Goal: Information Seeking & Learning: Learn about a topic

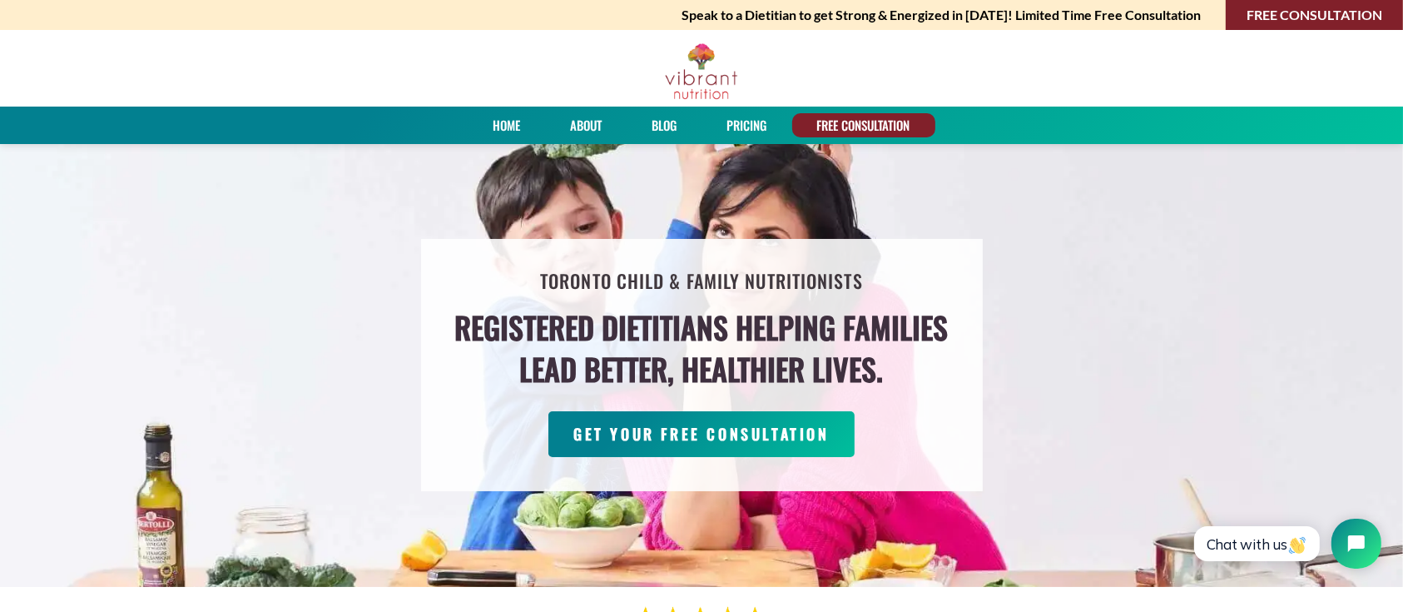
click at [747, 123] on link "PRICING" at bounding box center [748, 125] width 52 height 24
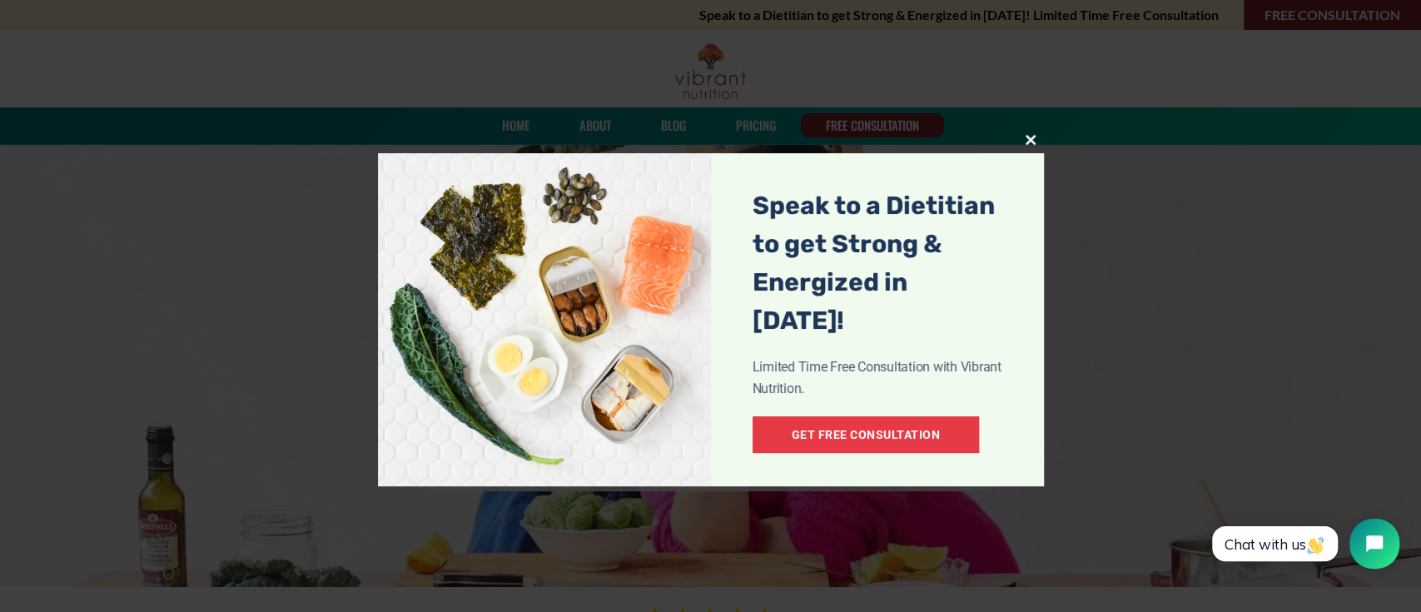
click at [1032, 139] on span at bounding box center [1030, 140] width 27 height 10
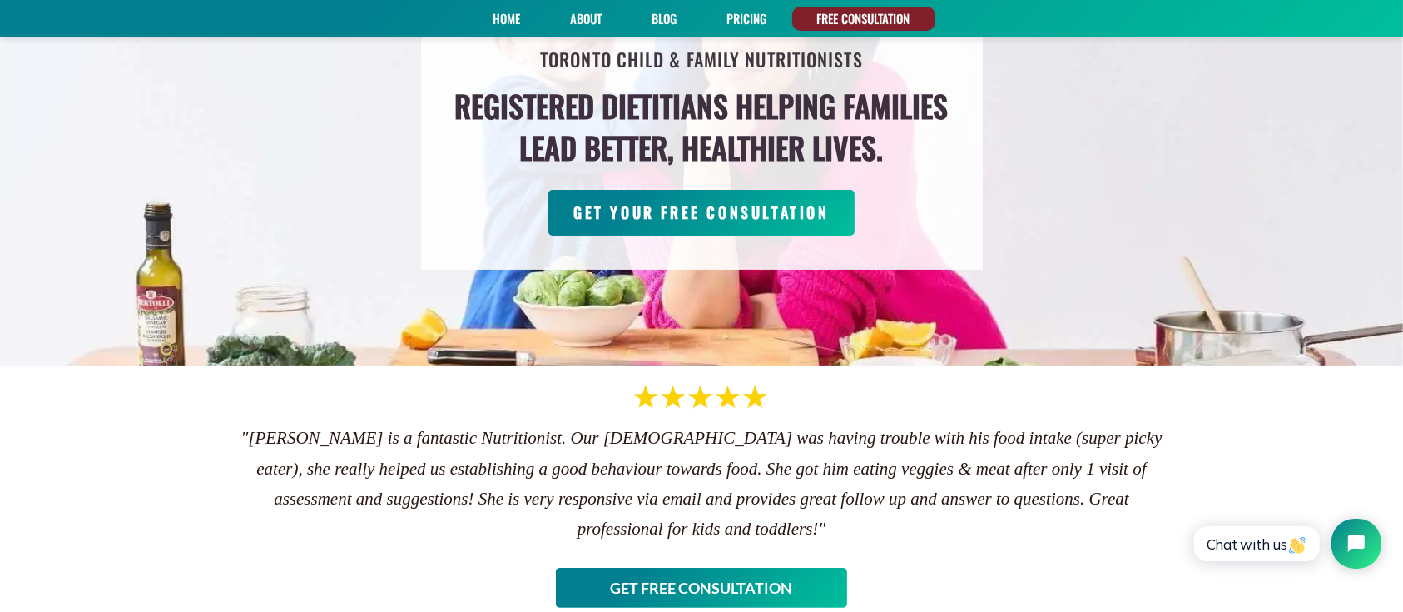
scroll to position [333, 0]
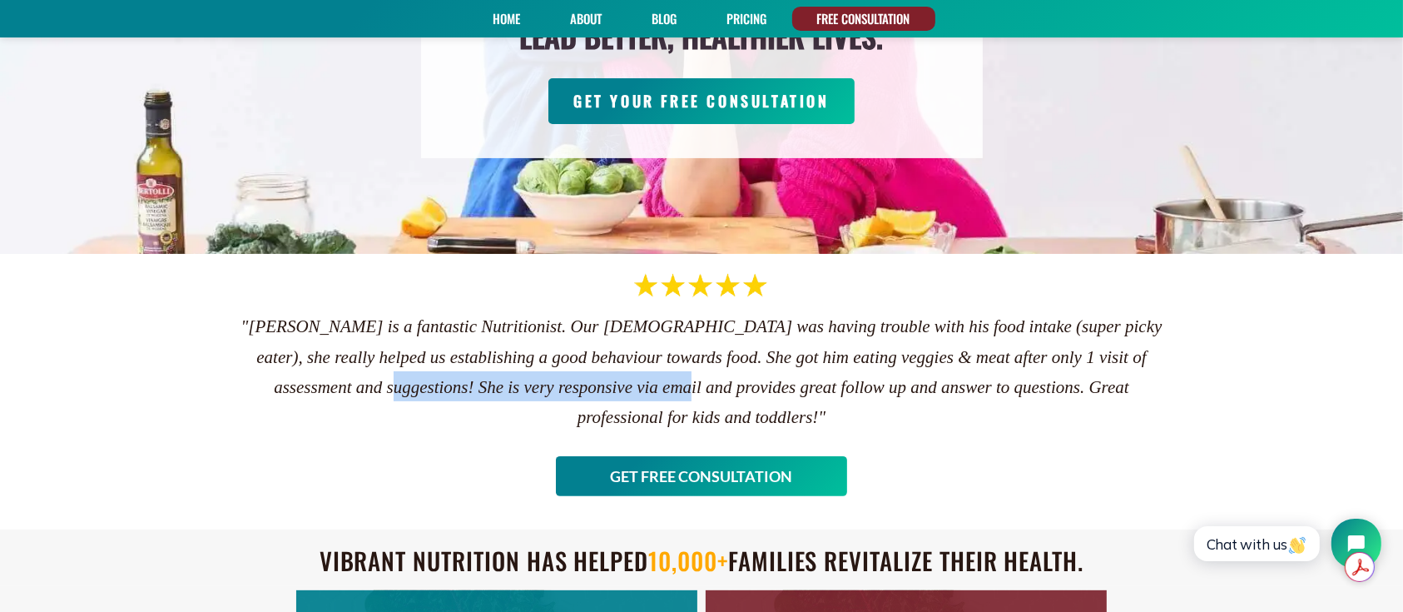
drag, startPoint x: 490, startPoint y: 390, endPoint x: 816, endPoint y: 396, distance: 325.5
click at [816, 396] on h4 ""[PERSON_NAME] is a fantastic Nutritionist. Our [DEMOGRAPHIC_DATA] was having t…" at bounding box center [702, 370] width 932 height 121
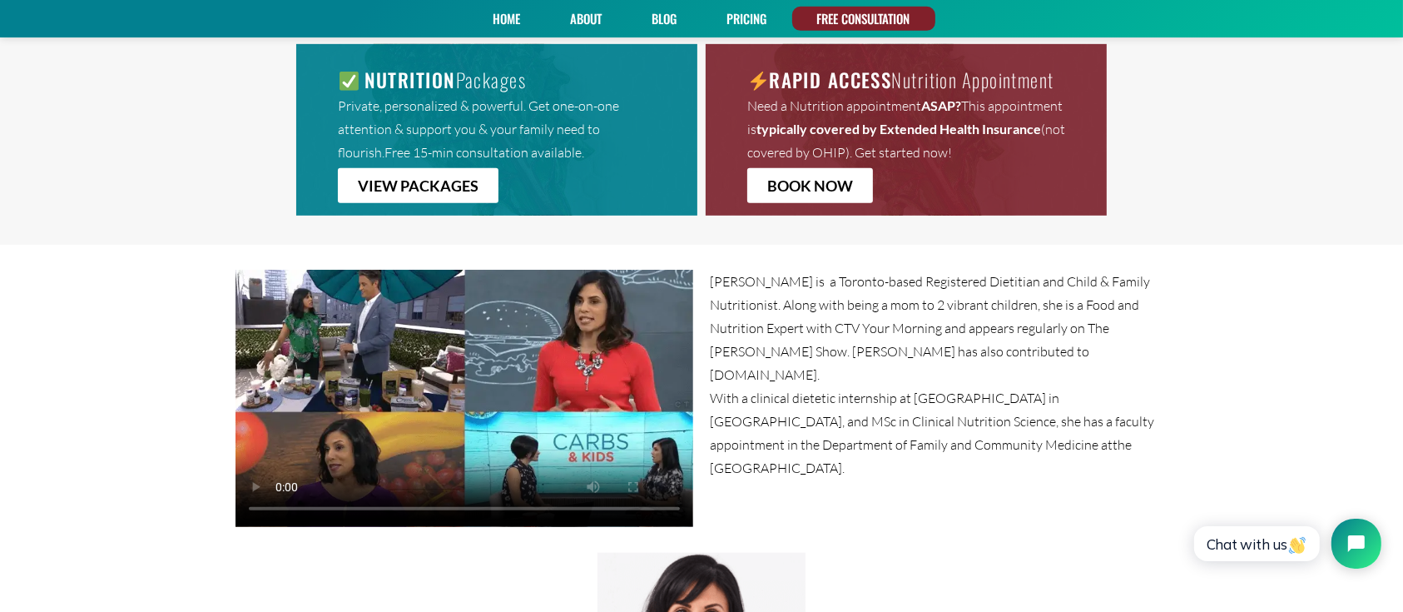
scroll to position [887, 0]
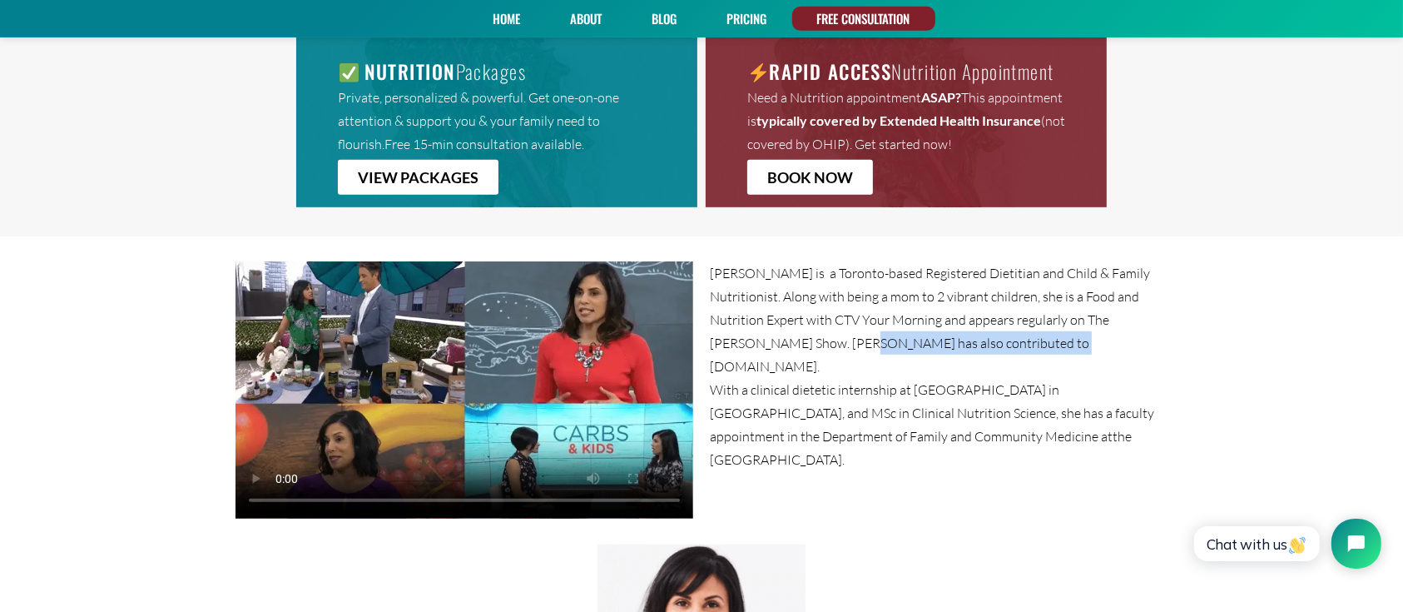
drag, startPoint x: 821, startPoint y: 339, endPoint x: 1058, endPoint y: 331, distance: 237.3
click at [1058, 331] on p "[PERSON_NAME] is a Toronto-based Registered Dietitian and Child & Family Nutrit…" at bounding box center [939, 319] width 458 height 117
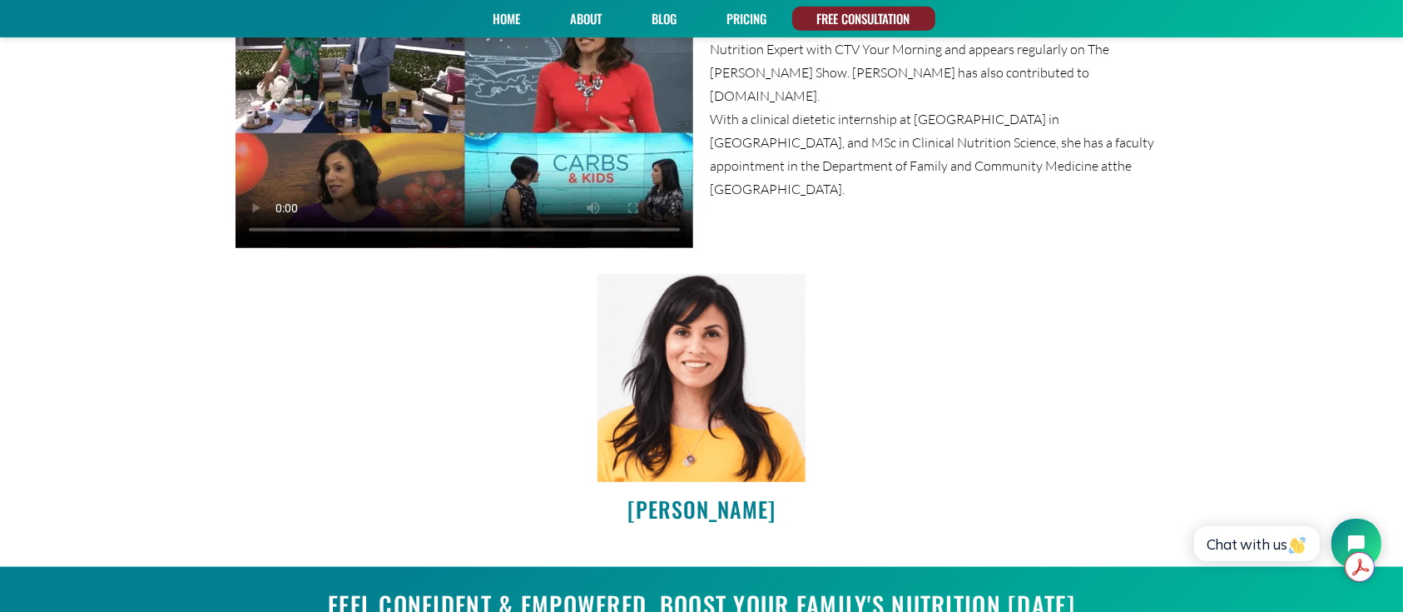
scroll to position [1109, 0]
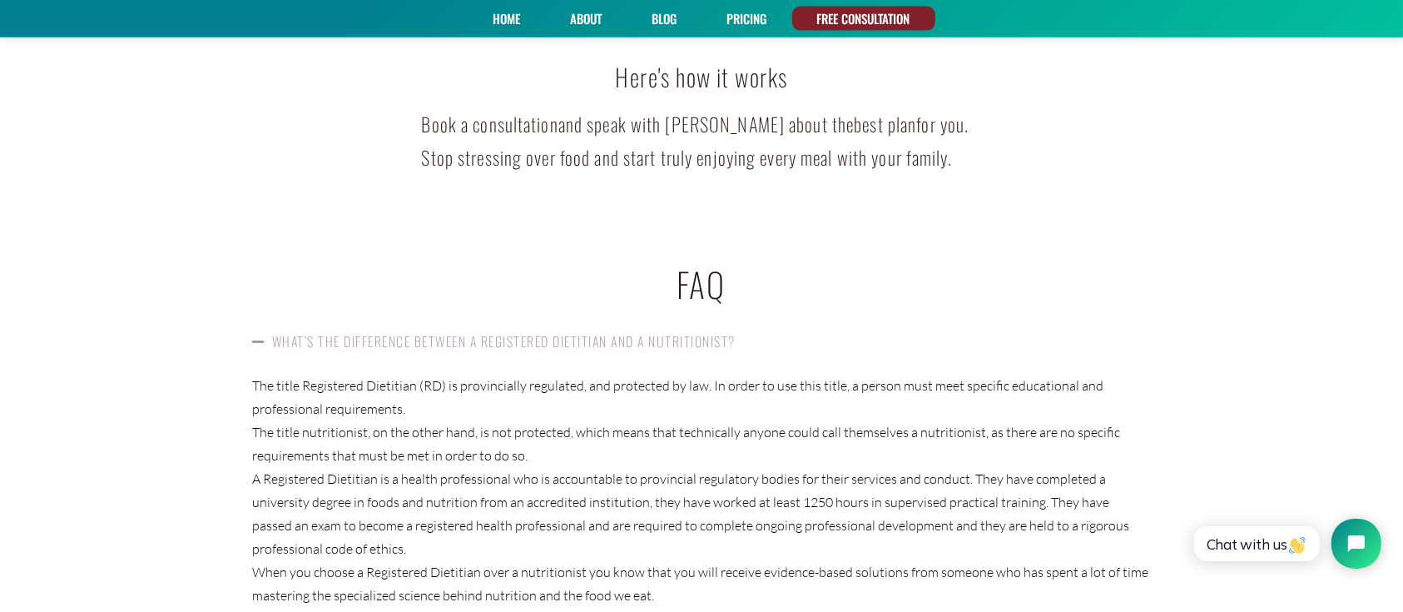
scroll to position [2441, 0]
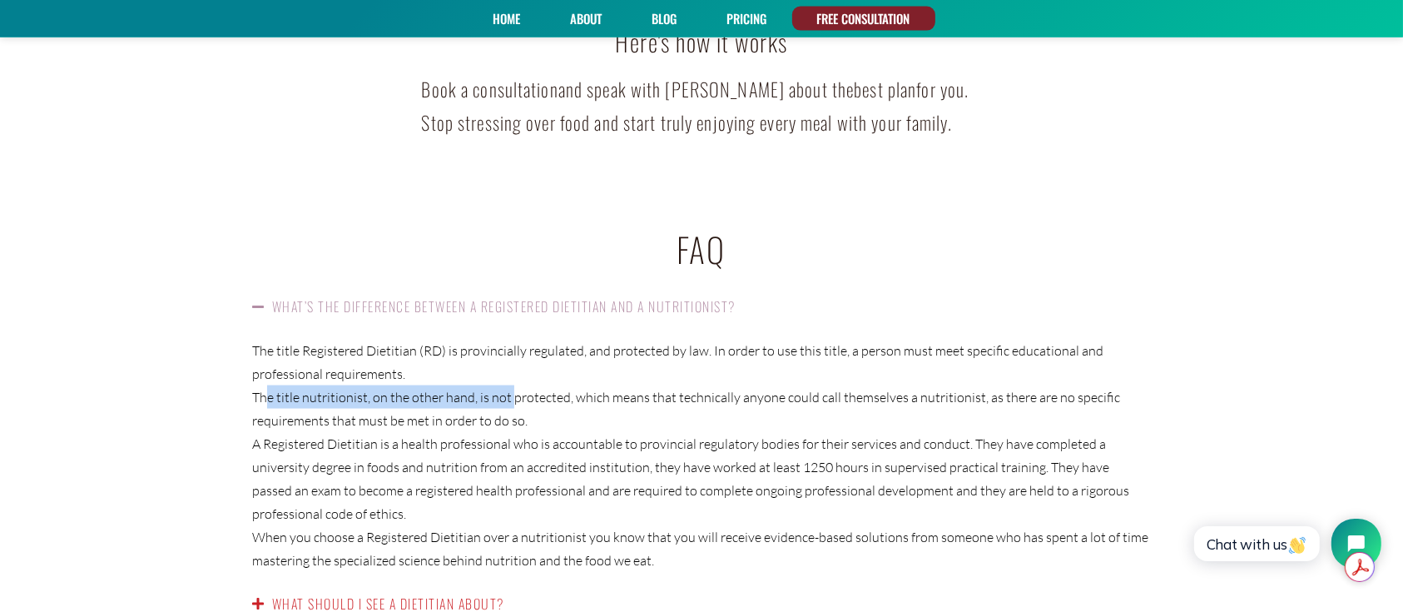
drag, startPoint x: 265, startPoint y: 372, endPoint x: 509, endPoint y: 384, distance: 244.1
click at [509, 385] on p "The title nutritionist, on the other hand, is not protected, which means that t…" at bounding box center [701, 408] width 899 height 47
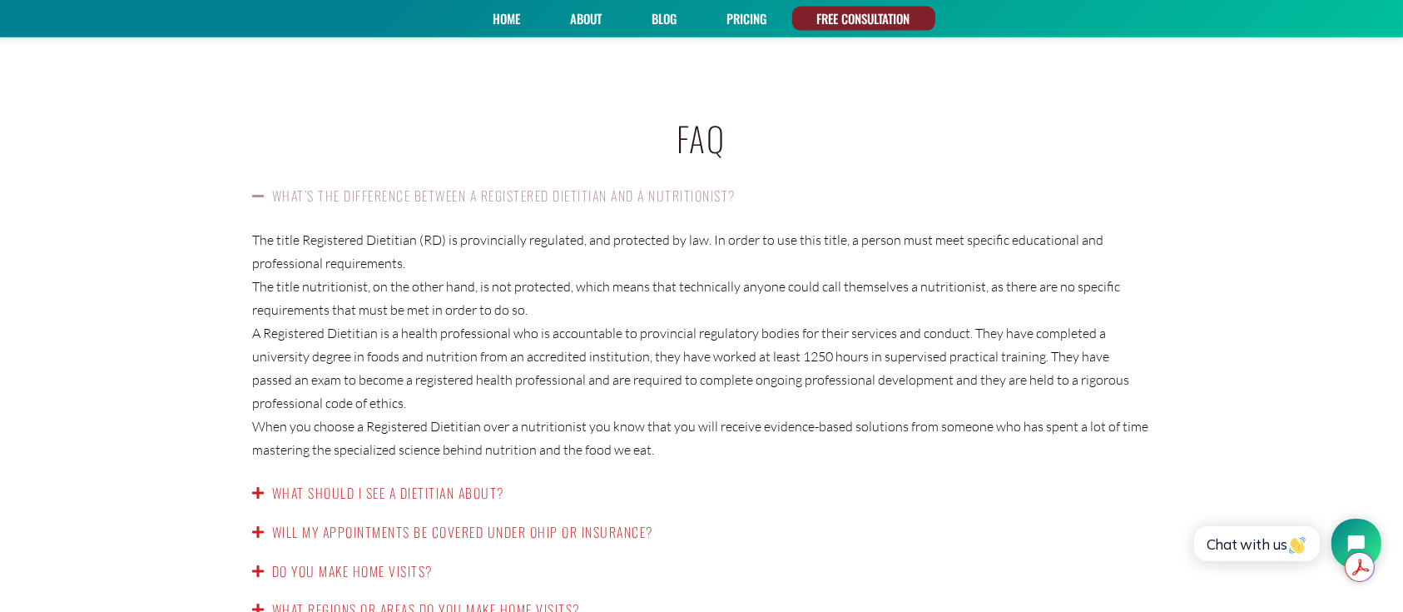
scroll to position [2663, 0]
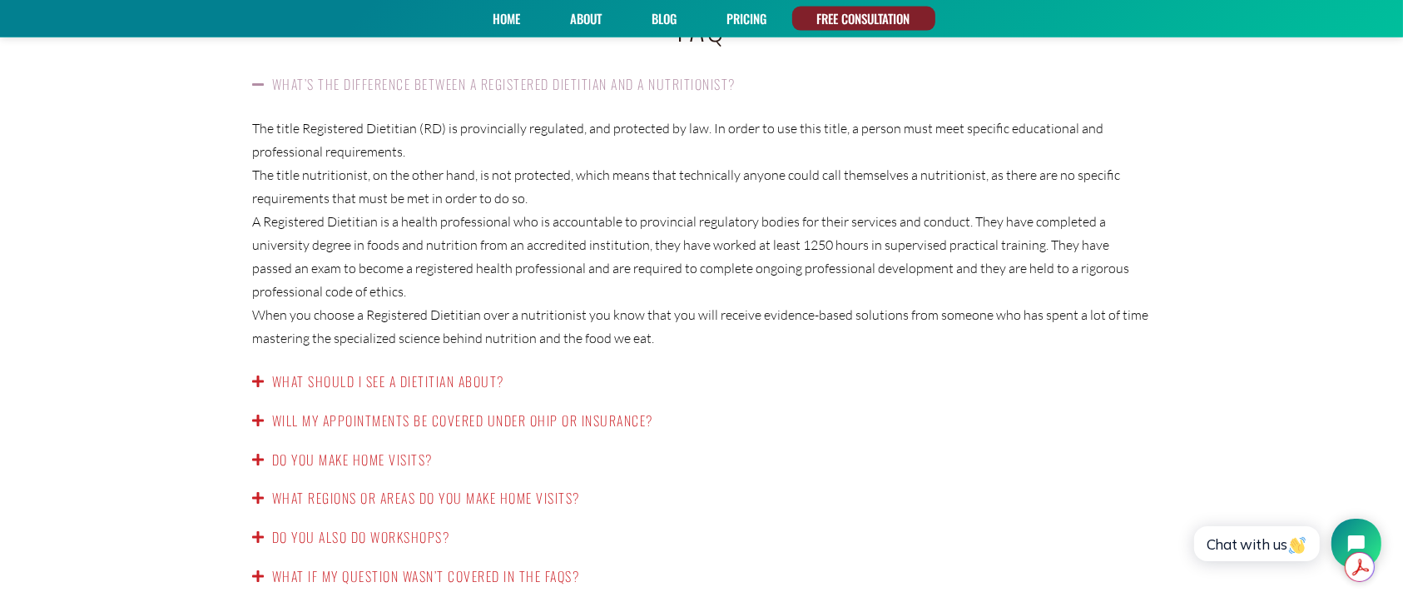
click at [469, 371] on link "What should I see a dietitian about?" at bounding box center [388, 381] width 232 height 20
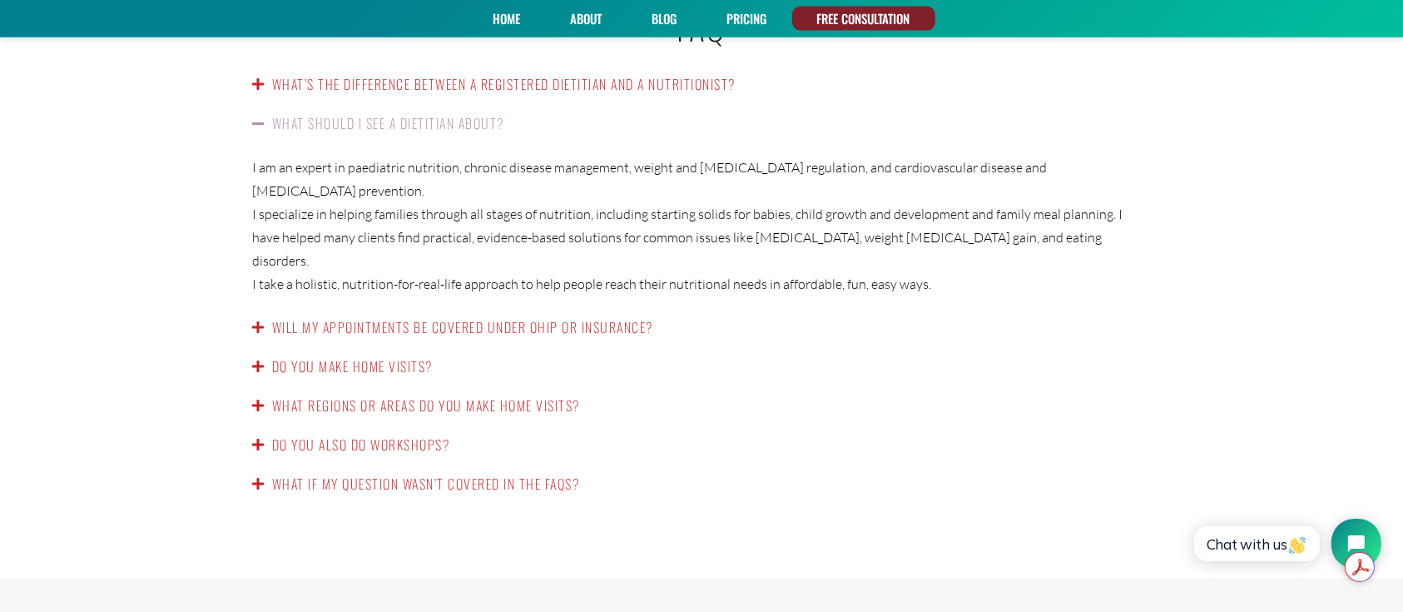
click at [511, 317] on link "Will my appointments be covered under OHIP or insurance?" at bounding box center [462, 327] width 381 height 20
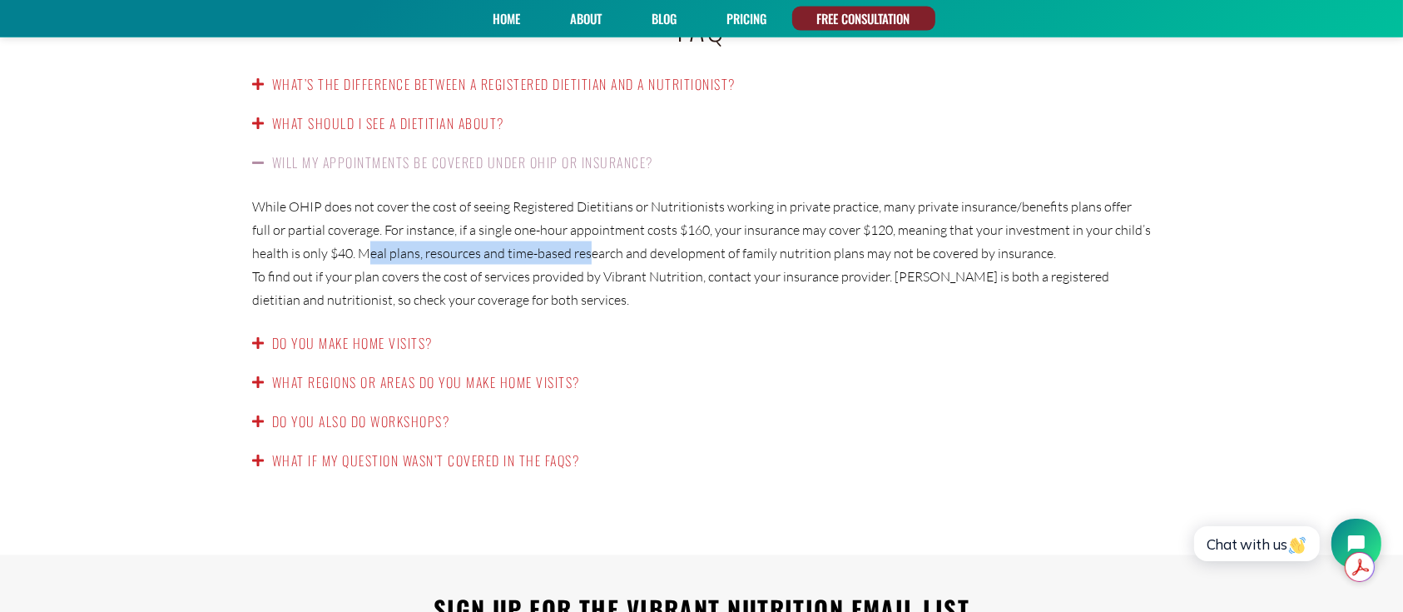
drag, startPoint x: 370, startPoint y: 232, endPoint x: 591, endPoint y: 236, distance: 220.6
click at [591, 236] on p "While OHIP does not cover the cost of seeing Registered Dietitians or Nutrition…" at bounding box center [701, 230] width 899 height 70
click at [330, 333] on link "Do you make home visits?" at bounding box center [352, 343] width 161 height 20
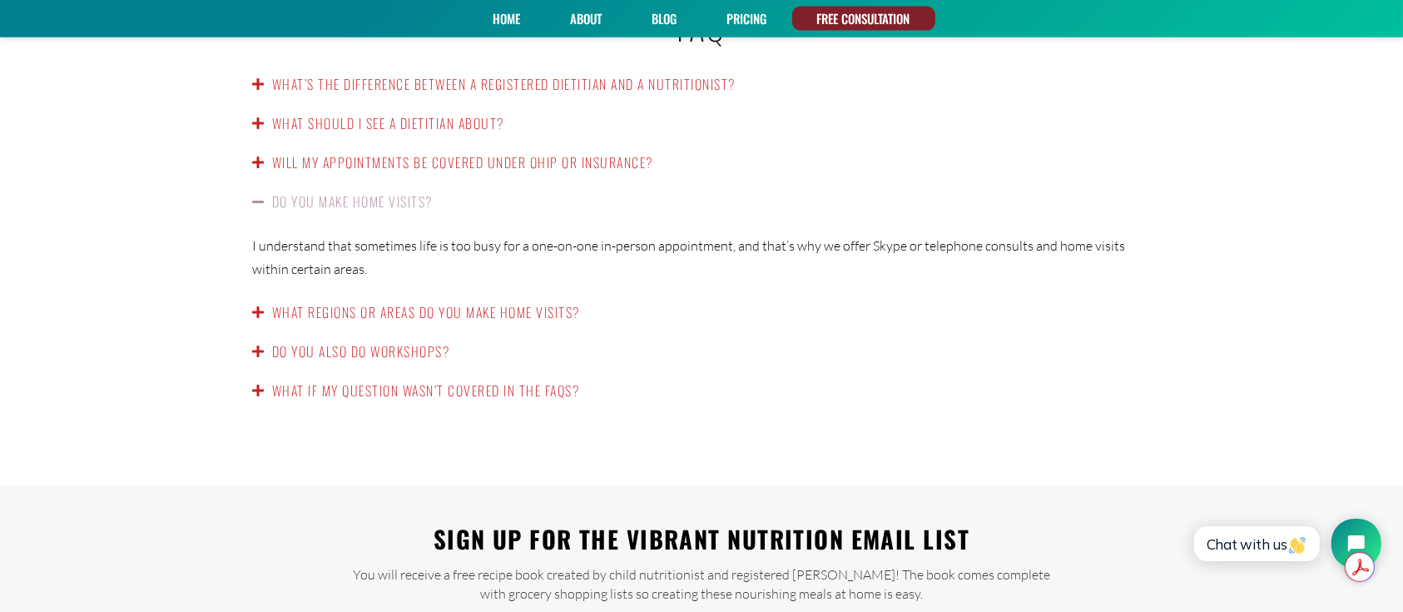
click at [319, 302] on link "What regions or areas do you make home visits?" at bounding box center [426, 312] width 308 height 20
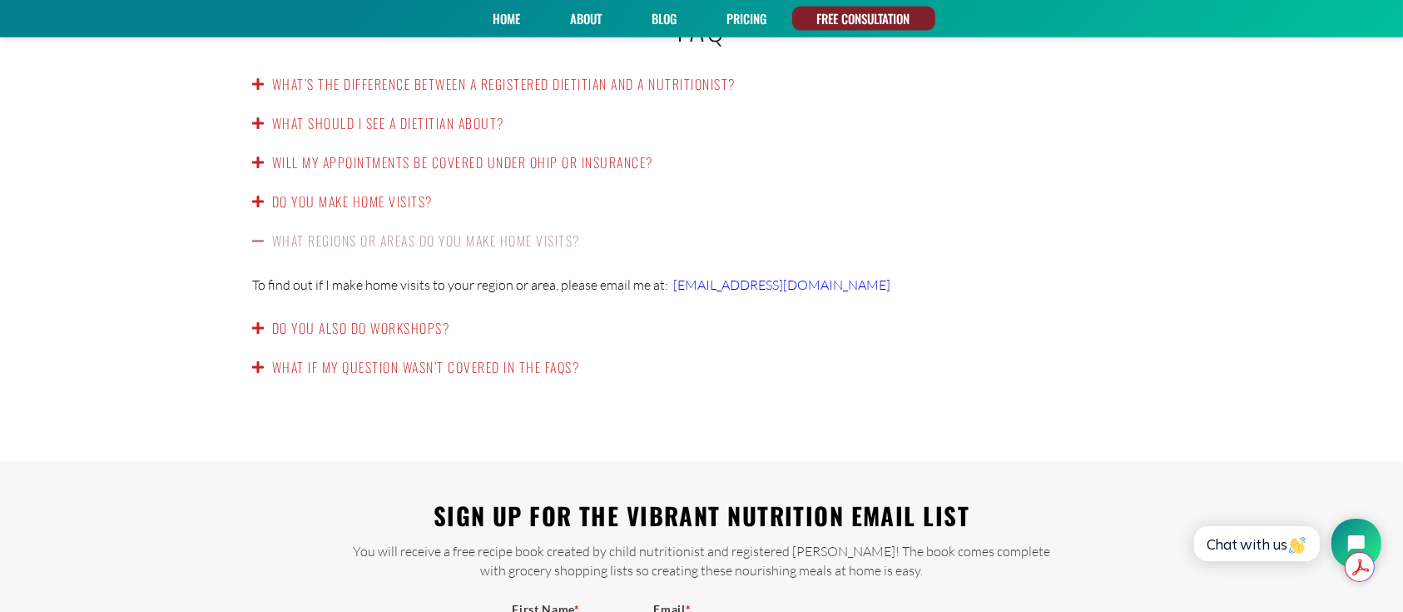
click at [334, 318] on link "Do you also do workshops?" at bounding box center [361, 328] width 178 height 20
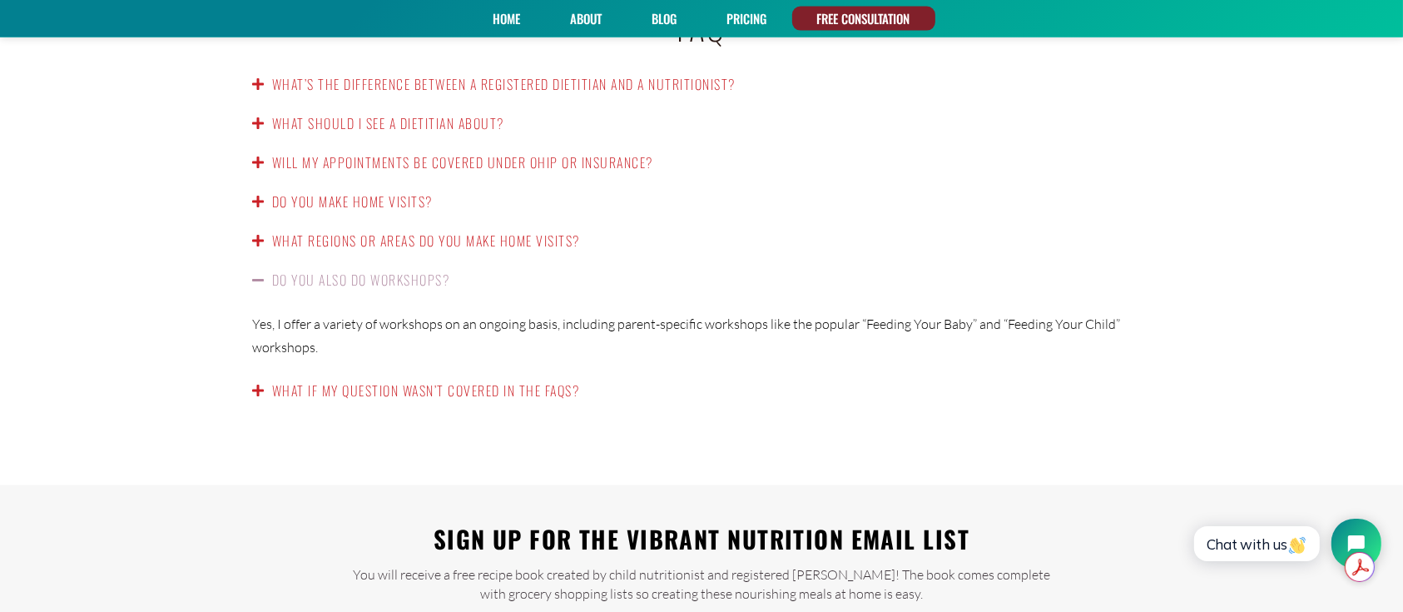
click at [501, 15] on link "Home" at bounding box center [507, 19] width 39 height 24
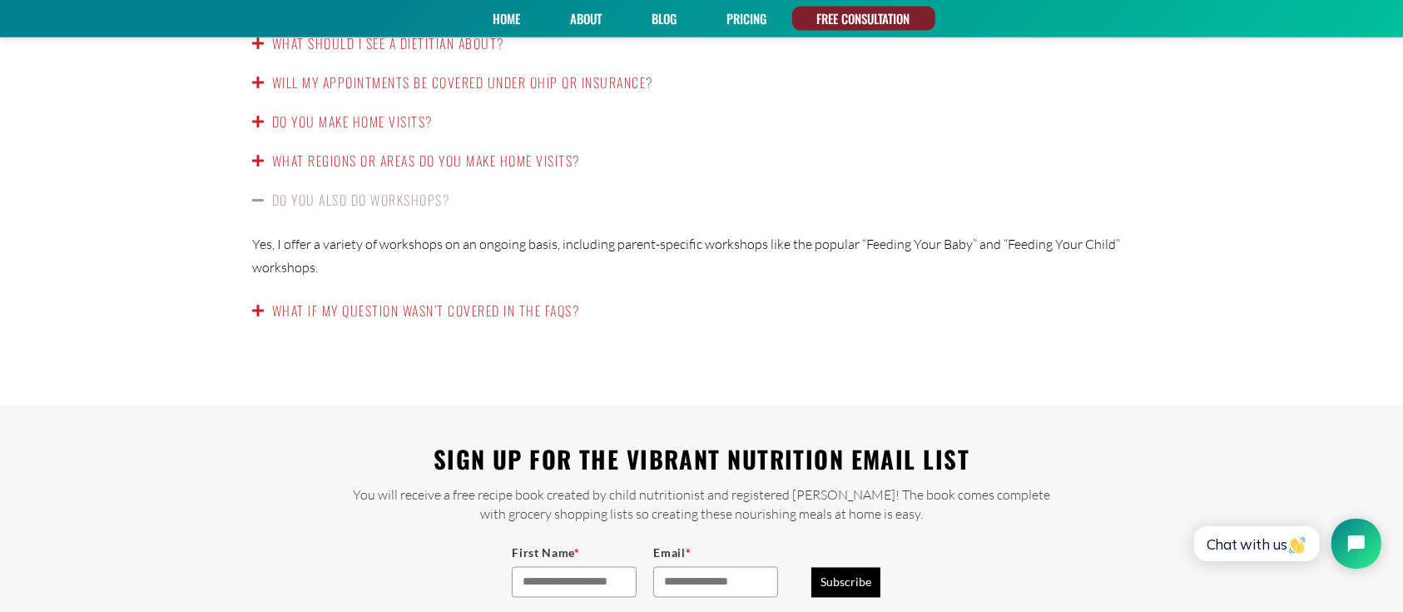
scroll to position [2866, 0]
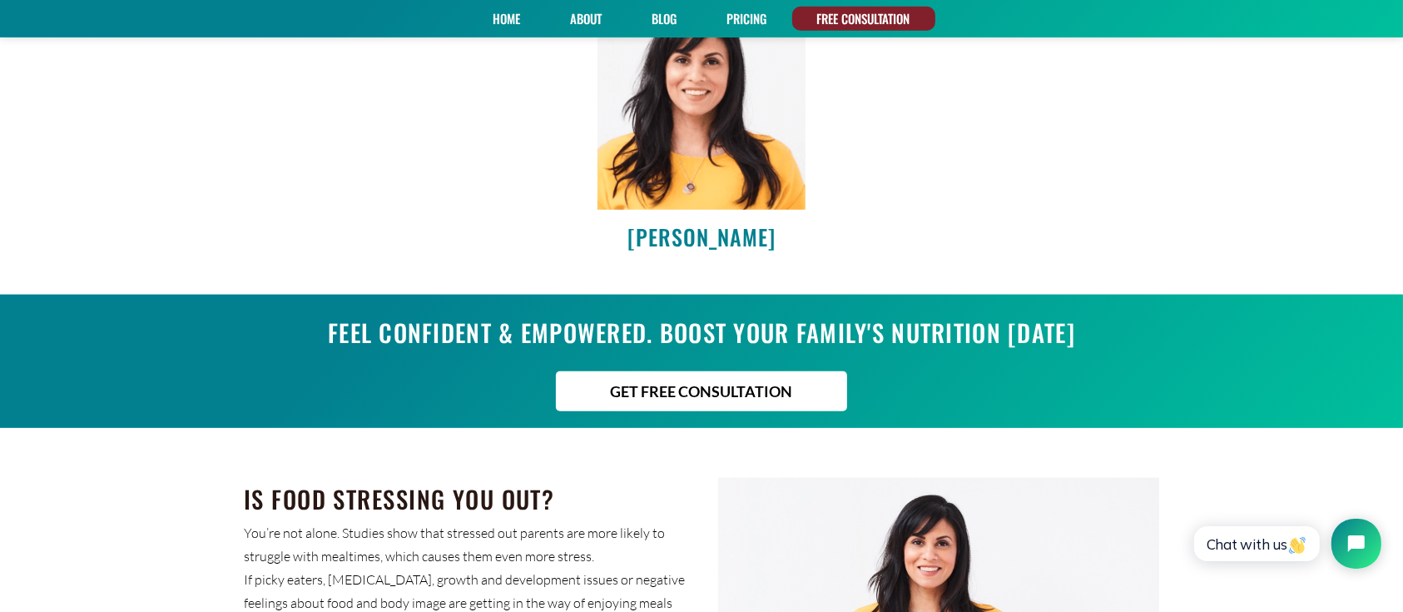
scroll to position [1665, 0]
